Goal: Register for event/course

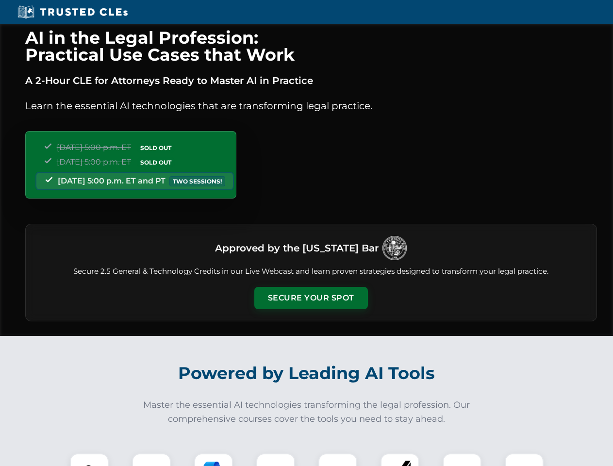
click at [310, 298] on button "Secure Your Spot" at bounding box center [311, 298] width 114 height 22
click at [89, 459] on img at bounding box center [89, 472] width 28 height 28
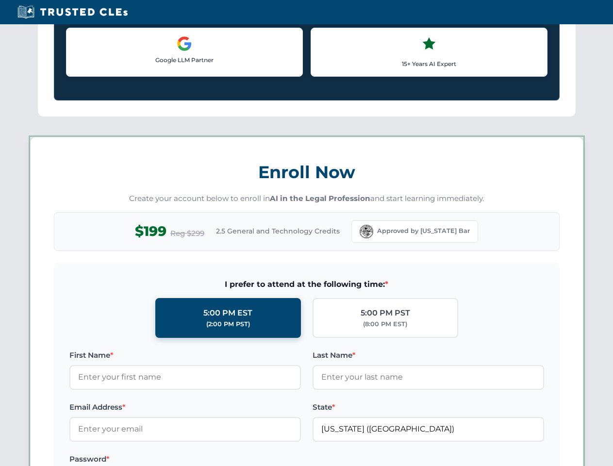
click at [213, 459] on label "Password *" at bounding box center [184, 459] width 231 height 12
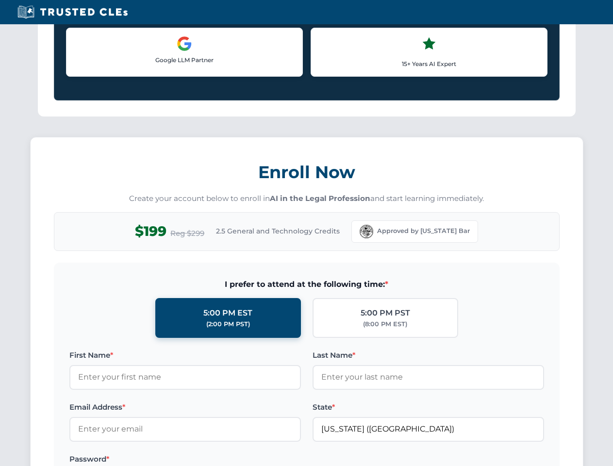
scroll to position [952, 0]
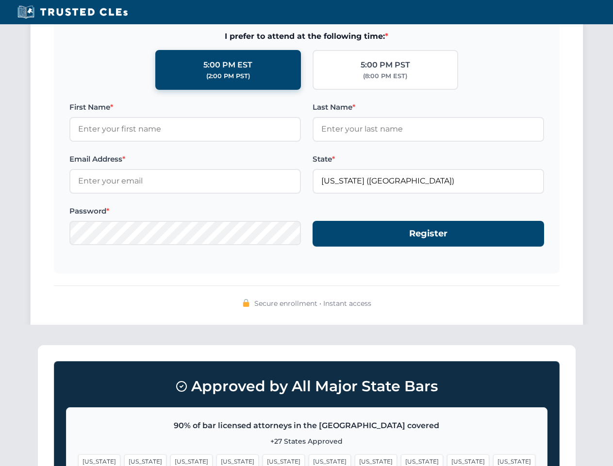
click at [447, 459] on span "[US_STATE]" at bounding box center [468, 461] width 42 height 14
